Goal: Task Accomplishment & Management: Manage account settings

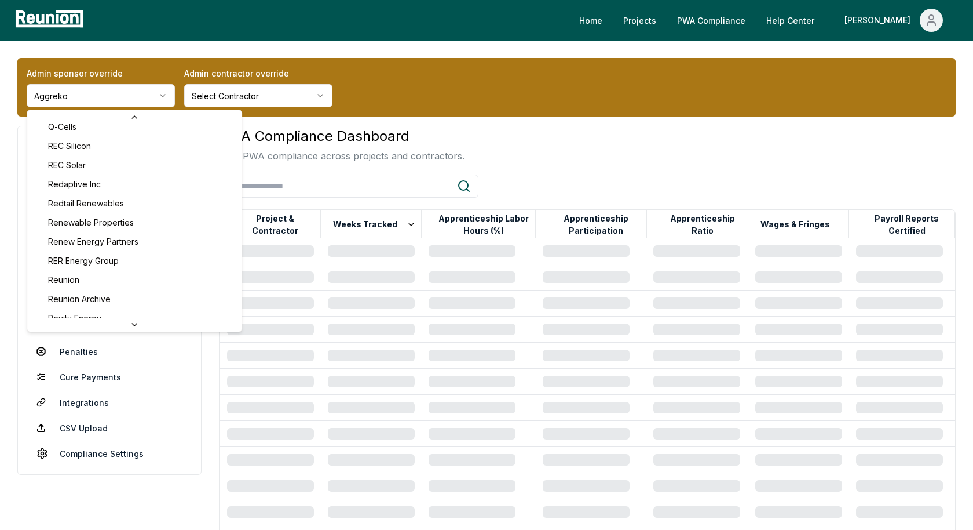
scroll to position [3876, 0]
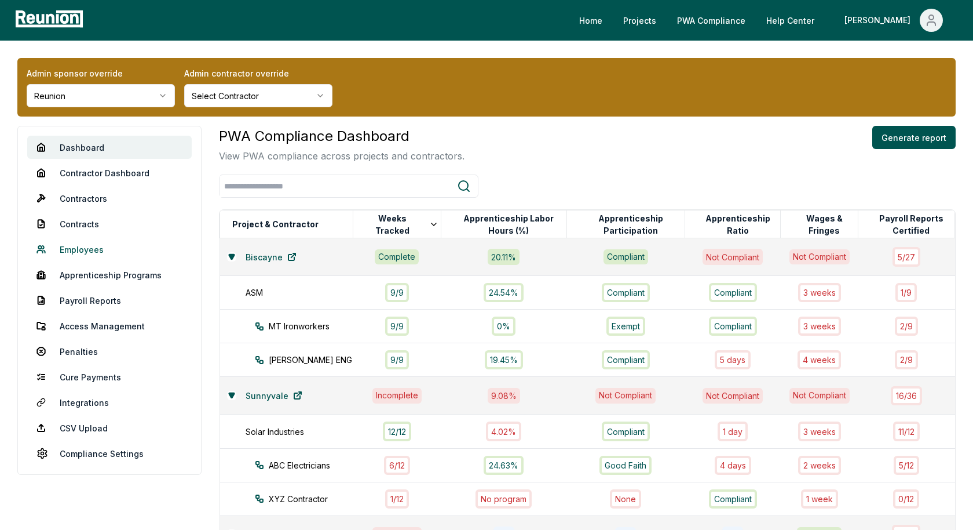
click at [80, 248] on link "Employees" at bounding box center [109, 249] width 165 height 23
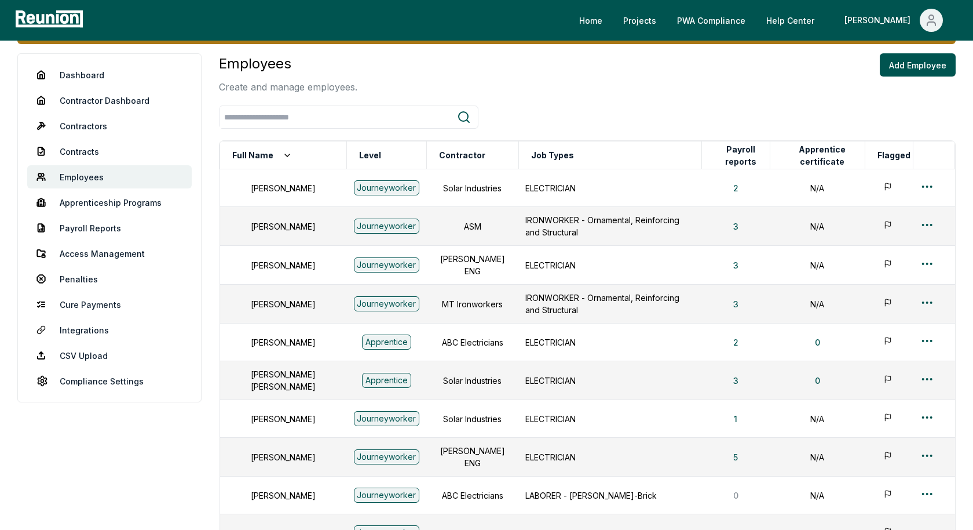
scroll to position [90, 0]
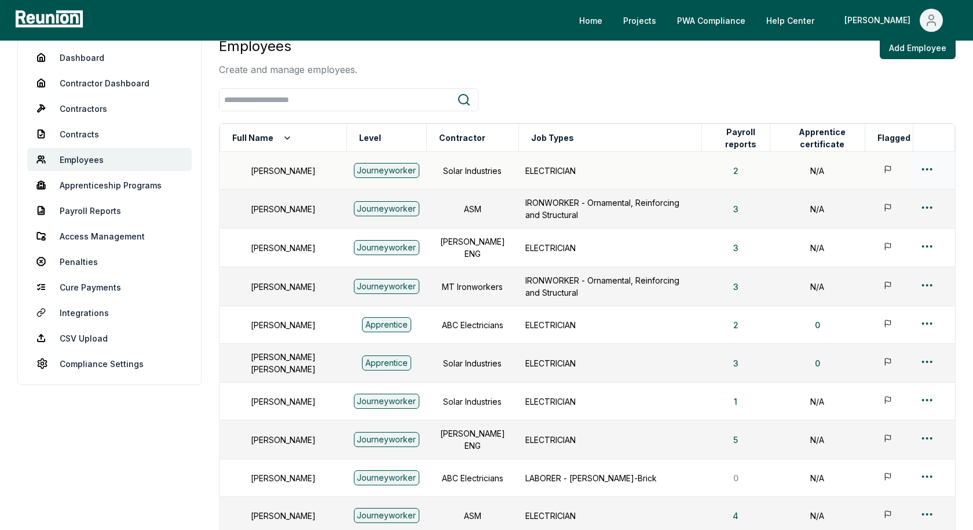
click at [928, 166] on html "Please visit us on your desktop We're working on making our marketplace mobile-…" at bounding box center [486, 294] width 973 height 769
click at [729, 242] on html "Please visit us on your desktop We're working on making our marketplace mobile-…" at bounding box center [486, 294] width 973 height 769
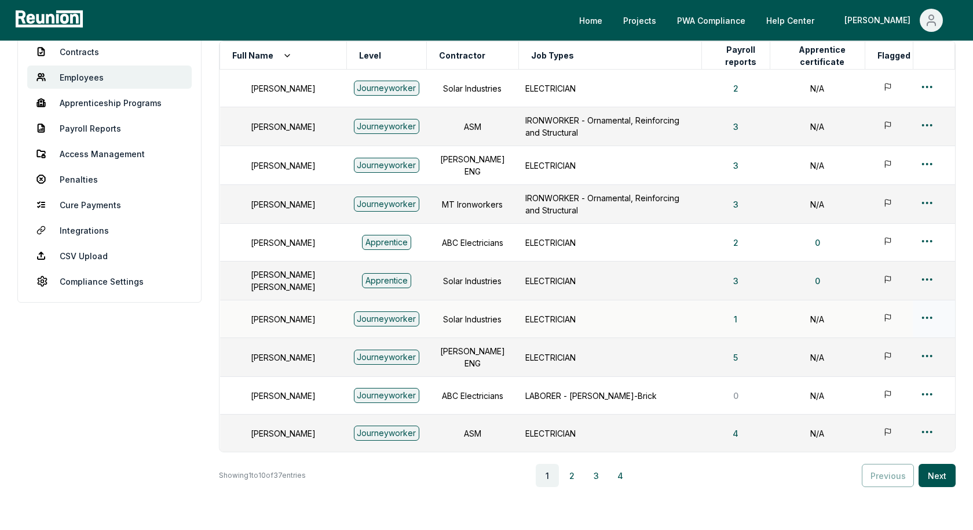
click at [932, 309] on html "Please visit us on your desktop We're working on making our marketplace mobile-…" at bounding box center [486, 212] width 973 height 769
click at [897, 351] on div "Edit" at bounding box center [908, 355] width 110 height 19
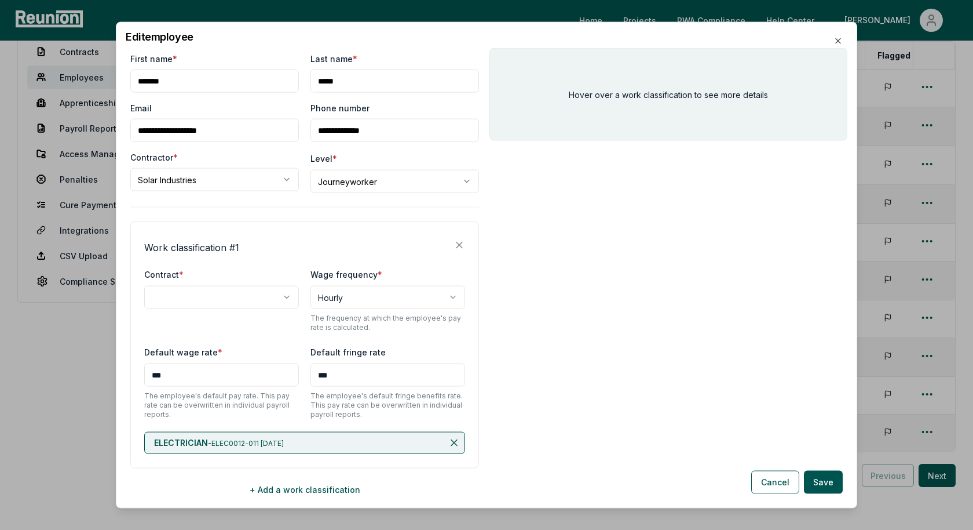
click at [458, 244] on icon at bounding box center [460, 245] width 6 height 6
click at [455, 261] on div "**********" at bounding box center [304, 344] width 349 height 247
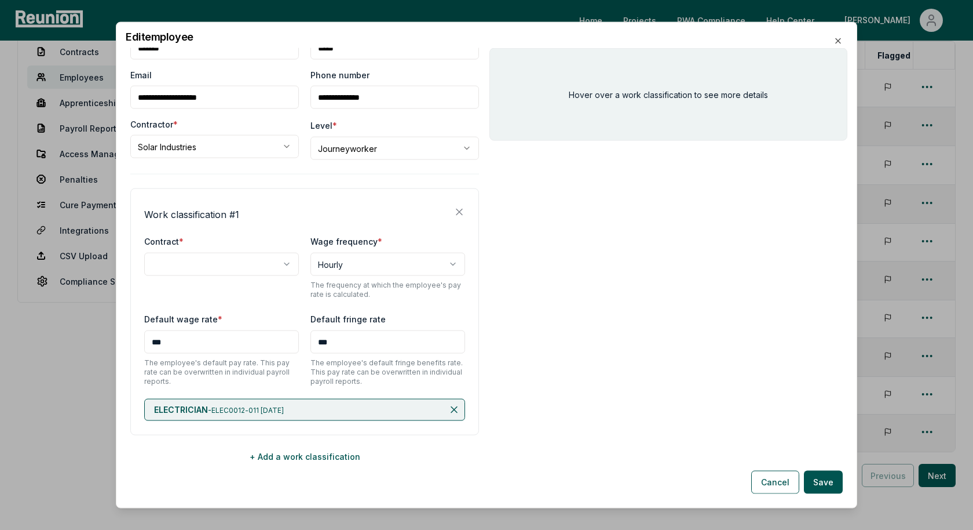
scroll to position [0, 0]
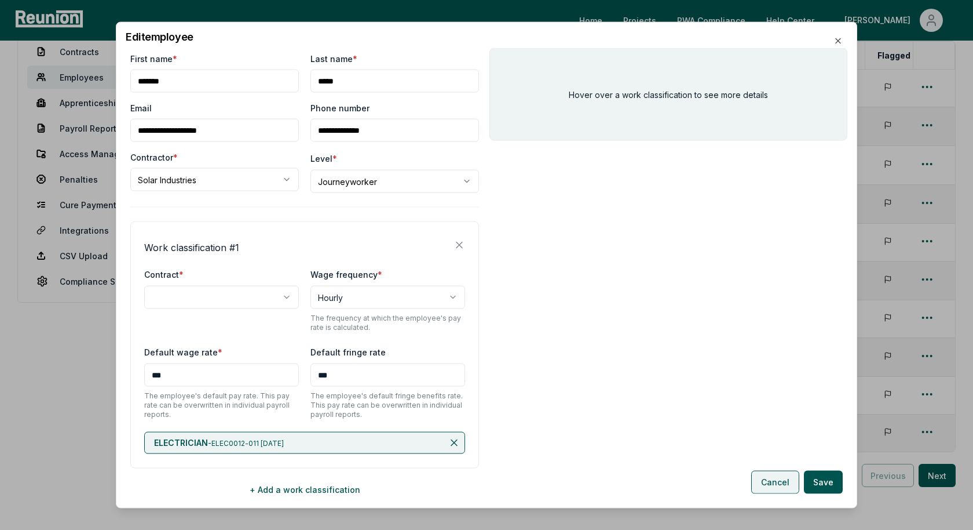
click at [761, 470] on button "Cancel" at bounding box center [775, 481] width 48 height 23
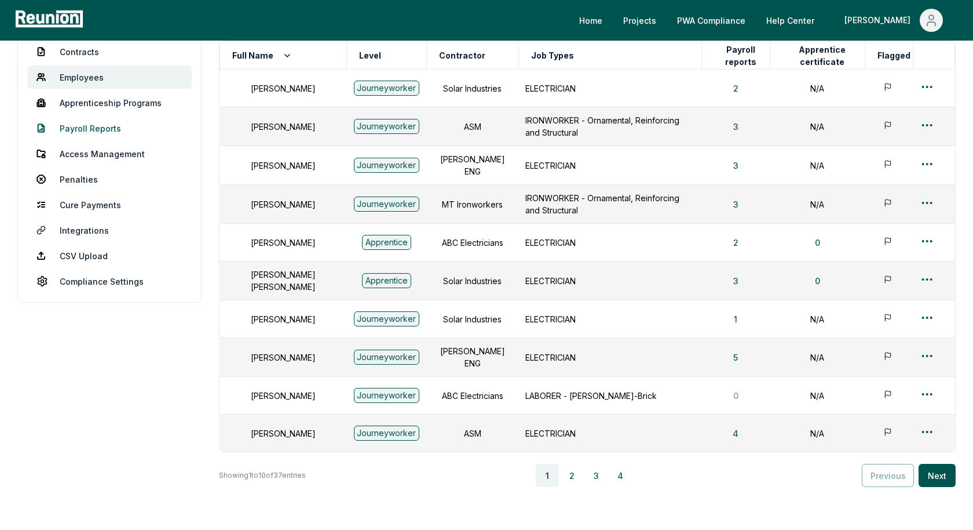
click at [98, 133] on link "Payroll Reports" at bounding box center [109, 127] width 165 height 23
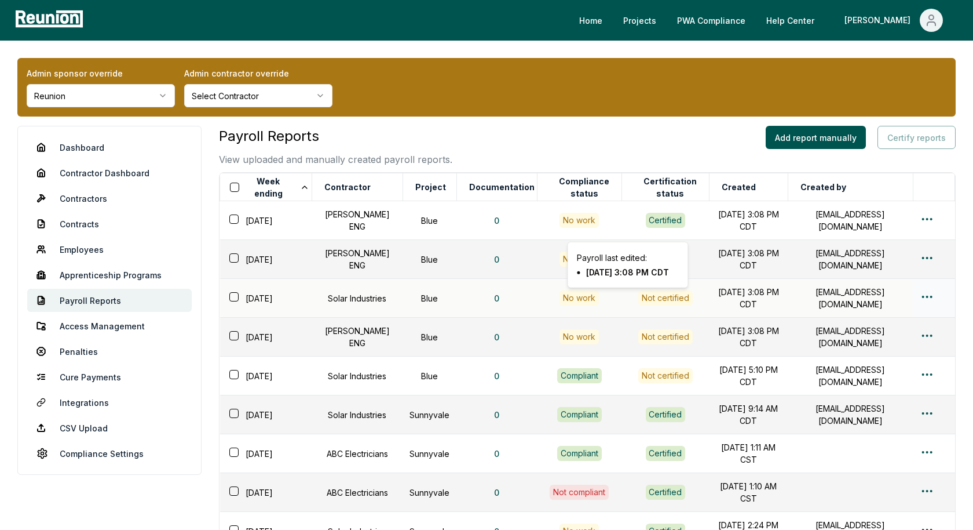
click at [645, 295] on div "Not certified" at bounding box center [665, 297] width 54 height 15
